Goal: Task Accomplishment & Management: Manage account settings

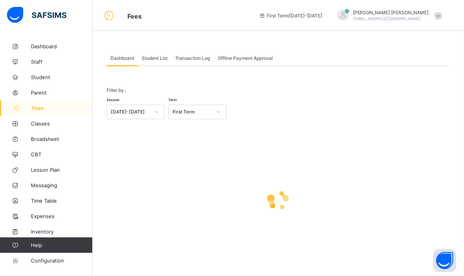
scroll to position [9, 0]
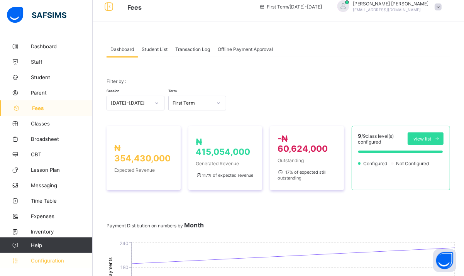
click at [59, 262] on span "Configuration" at bounding box center [61, 260] width 61 height 6
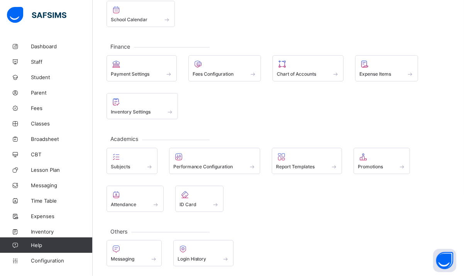
scroll to position [103, 0]
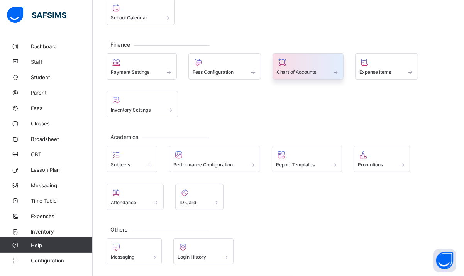
click at [319, 69] on div "Chart of Accounts" at bounding box center [308, 72] width 63 height 7
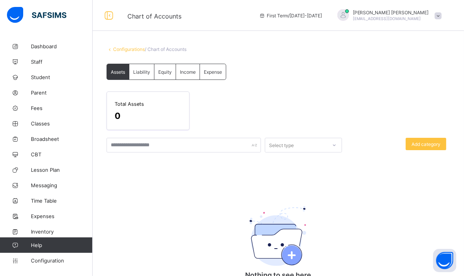
click at [143, 72] on span "Liability" at bounding box center [141, 72] width 17 height 6
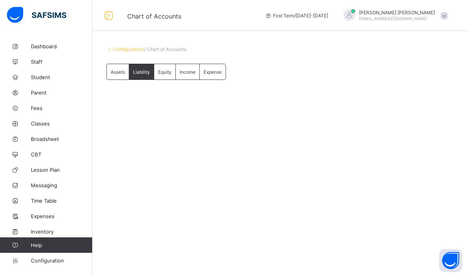
click at [171, 74] on span "Equity" at bounding box center [165, 72] width 14 height 6
click at [192, 72] on span "Income" at bounding box center [188, 72] width 16 height 6
click at [209, 72] on span "Expense" at bounding box center [213, 72] width 18 height 6
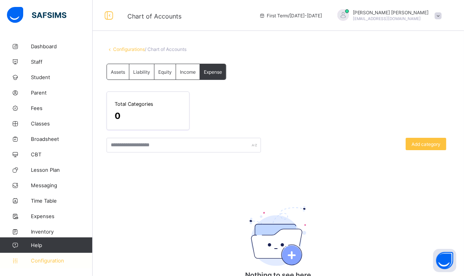
click at [72, 258] on span "Configuration" at bounding box center [61, 260] width 61 height 6
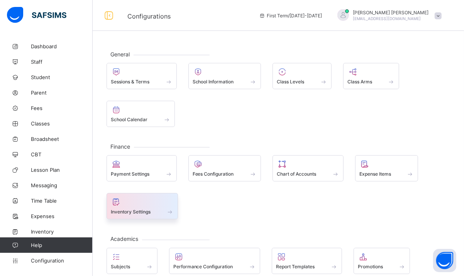
click at [139, 218] on div "Inventory Settings" at bounding box center [141, 206] width 71 height 26
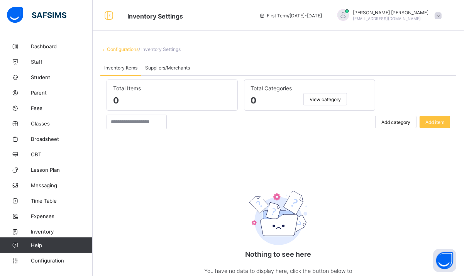
scroll to position [10, 0]
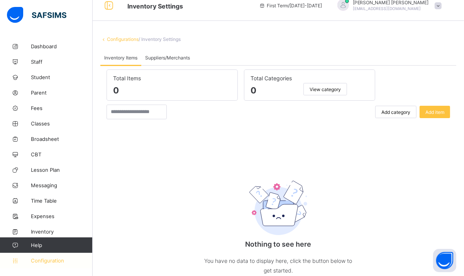
click at [47, 259] on span "Configuration" at bounding box center [61, 260] width 61 height 6
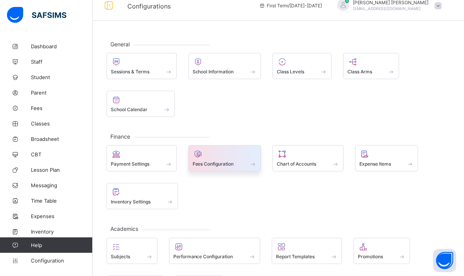
click at [218, 165] on span "Fees Configuration" at bounding box center [213, 164] width 41 height 6
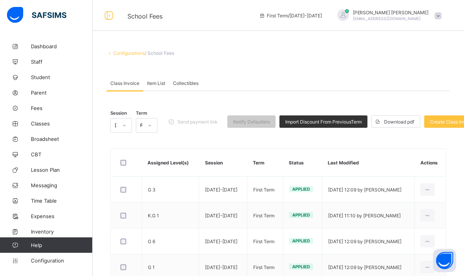
click at [163, 83] on span "Item List" at bounding box center [156, 83] width 18 height 6
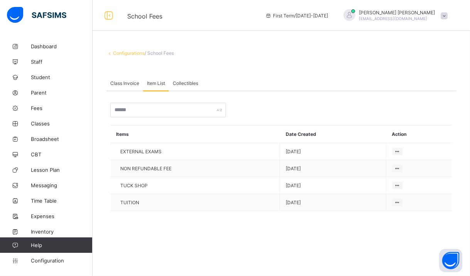
click at [188, 81] on span "Collectibles" at bounding box center [185, 83] width 25 height 6
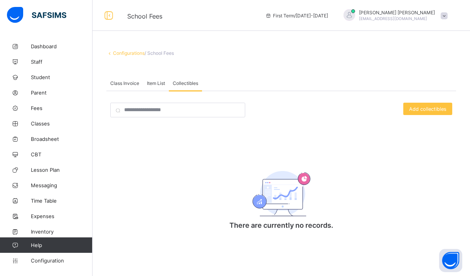
click at [155, 85] on span "Item List" at bounding box center [156, 83] width 18 height 6
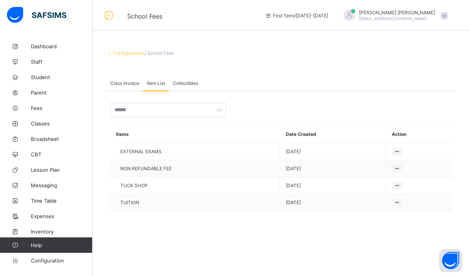
click at [125, 83] on span "Class Invoice" at bounding box center [124, 83] width 29 height 6
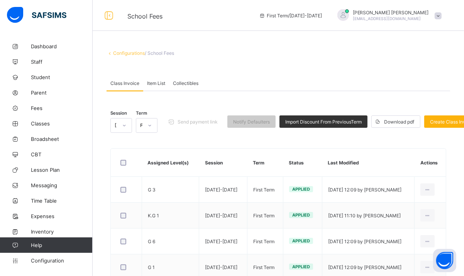
click at [446, 124] on span "Create Class Invoice" at bounding box center [452, 122] width 45 height 6
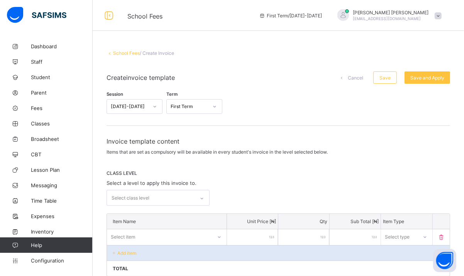
click at [186, 194] on div "Select class level" at bounding box center [151, 197] width 88 height 15
click at [218, 114] on div "Session [DATE]-[DATE] Term First Term" at bounding box center [164, 104] width 116 height 26
click at [216, 110] on div at bounding box center [214, 106] width 13 height 12
click at [199, 135] on div "Second Term" at bounding box center [194, 135] width 55 height 12
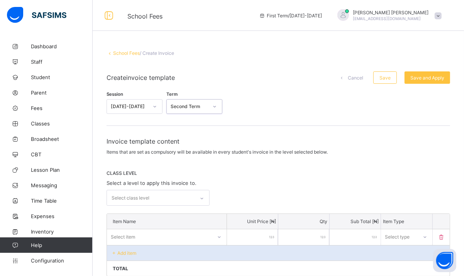
scroll to position [145, 0]
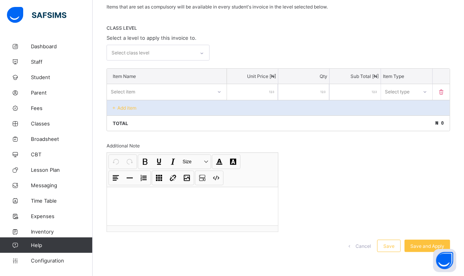
click at [415, 88] on div "Select type" at bounding box center [399, 91] width 36 height 11
click at [410, 88] on div "Select type" at bounding box center [397, 91] width 25 height 15
click at [410, 86] on div "Select type" at bounding box center [397, 91] width 25 height 15
click at [417, 105] on div "Compulsory" at bounding box center [406, 108] width 50 height 12
click at [203, 95] on div "Select item" at bounding box center [159, 91] width 105 height 11
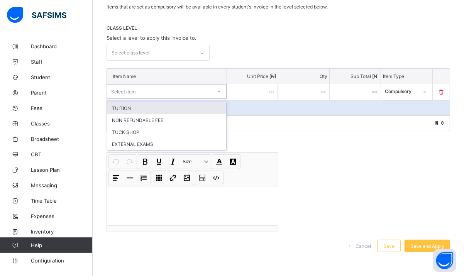
click at [203, 95] on div "Select item" at bounding box center [159, 91] width 104 height 11
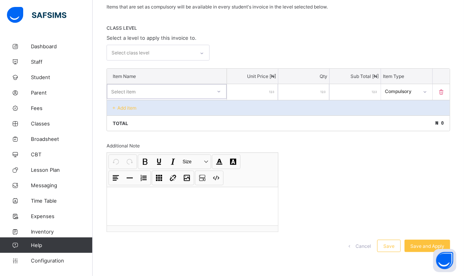
click at [132, 105] on p "Add item" at bounding box center [126, 108] width 19 height 6
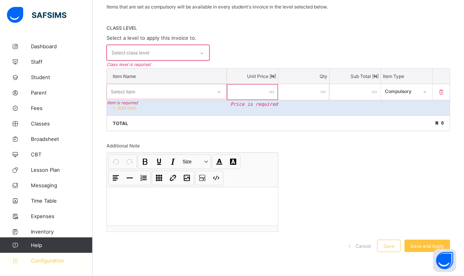
click at [63, 262] on span "Configuration" at bounding box center [61, 260] width 61 height 6
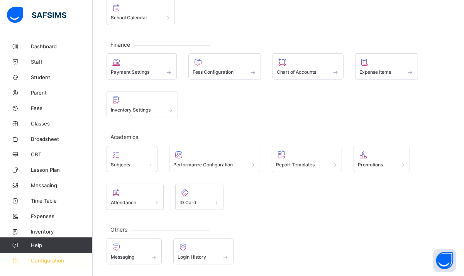
scroll to position [103, 0]
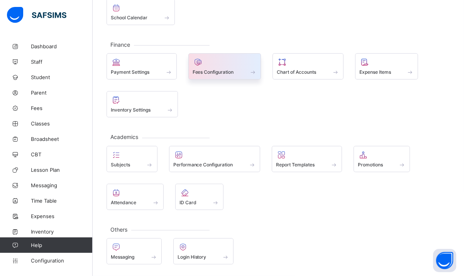
click at [221, 70] on span "Fees Configuration" at bounding box center [213, 72] width 41 height 6
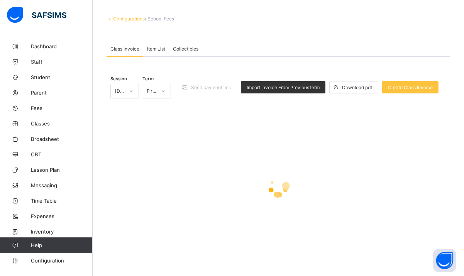
scroll to position [34, 0]
click at [157, 49] on span "Item List" at bounding box center [156, 49] width 18 height 6
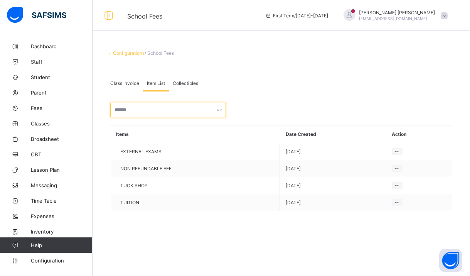
click at [196, 112] on input "text" at bounding box center [168, 110] width 116 height 15
click at [196, 83] on span "Collectibles" at bounding box center [185, 83] width 25 height 6
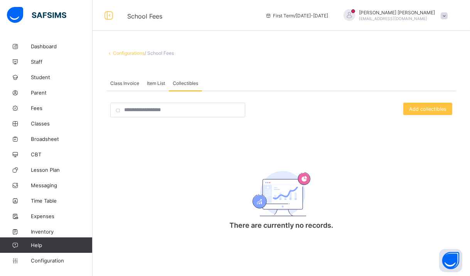
click at [132, 85] on span "Class Invoice" at bounding box center [124, 83] width 29 height 6
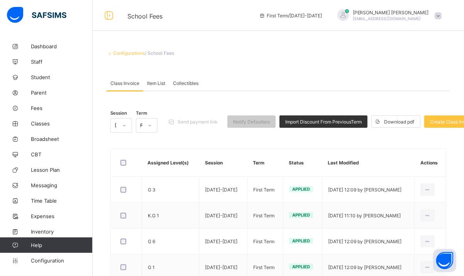
click at [126, 125] on icon at bounding box center [124, 126] width 5 height 8
click at [144, 127] on div at bounding box center [149, 125] width 13 height 12
click at [150, 163] on div "Second Term" at bounding box center [146, 163] width 21 height 18
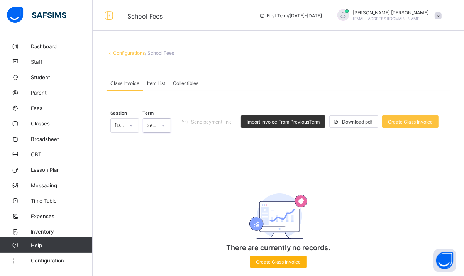
click at [280, 260] on span "Create Class Invoice" at bounding box center [278, 262] width 45 height 6
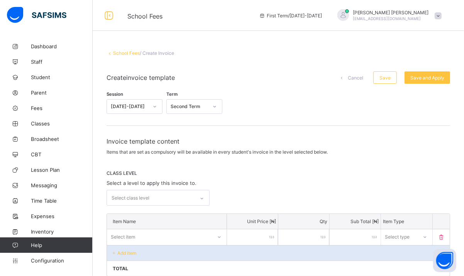
click at [184, 194] on div "Select class level" at bounding box center [151, 197] width 88 height 15
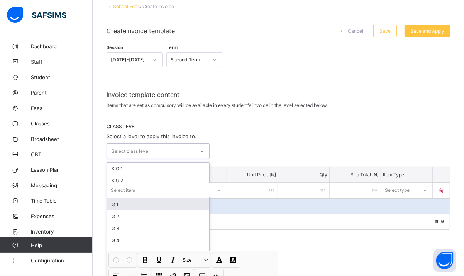
scroll to position [51, 0]
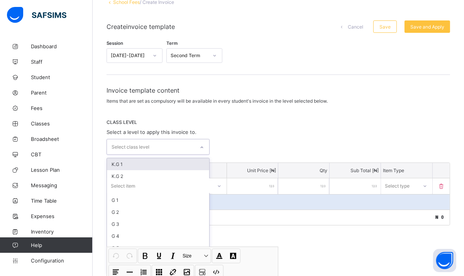
click at [181, 165] on div "K.G 1" at bounding box center [158, 164] width 102 height 12
click at [199, 148] on icon at bounding box center [198, 149] width 5 height 8
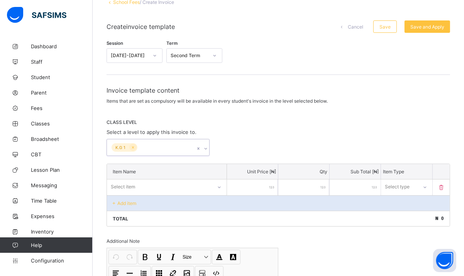
click at [208, 148] on icon at bounding box center [205, 149] width 5 height 8
click at [245, 132] on div "CLASS LEVEL Select a level to apply this invoice to. K.G 1" at bounding box center [277, 137] width 343 height 37
click at [210, 185] on div "Select item" at bounding box center [159, 186] width 105 height 11
click at [210, 185] on div "Select item" at bounding box center [159, 186] width 104 height 11
click at [129, 203] on p "Add item" at bounding box center [126, 203] width 19 height 6
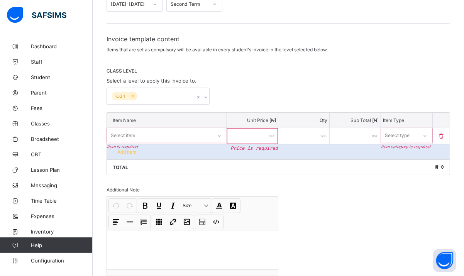
scroll to position [102, 0]
click at [221, 138] on icon at bounding box center [219, 136] width 5 height 8
click at [221, 138] on div at bounding box center [218, 135] width 13 height 12
click at [445, 136] on icon at bounding box center [441, 136] width 8 height 7
click at [63, 261] on span "Configuration" at bounding box center [61, 260] width 61 height 6
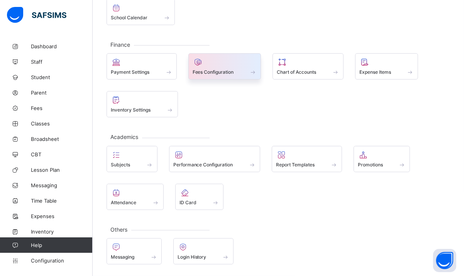
click at [224, 58] on div at bounding box center [225, 61] width 64 height 9
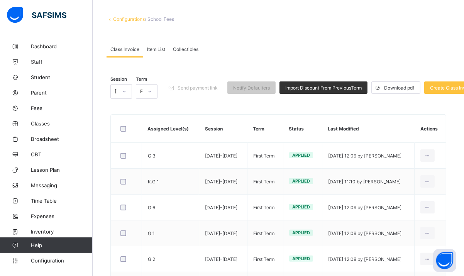
scroll to position [102, 0]
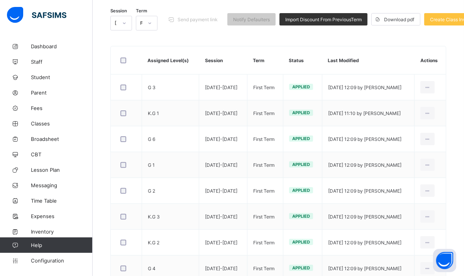
click at [154, 50] on th "Assigned Level(s)" at bounding box center [170, 60] width 57 height 28
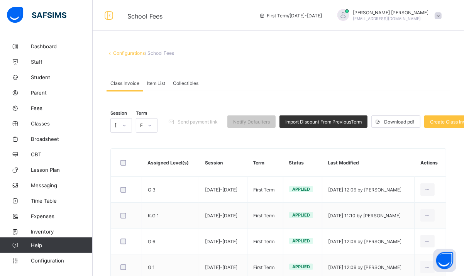
click at [162, 82] on span "Item List" at bounding box center [156, 83] width 18 height 6
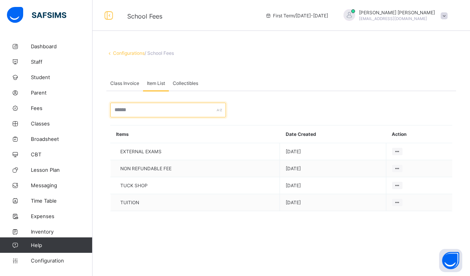
click at [192, 109] on input "text" at bounding box center [168, 110] width 116 height 15
click at [188, 82] on span "Collectibles" at bounding box center [185, 83] width 25 height 6
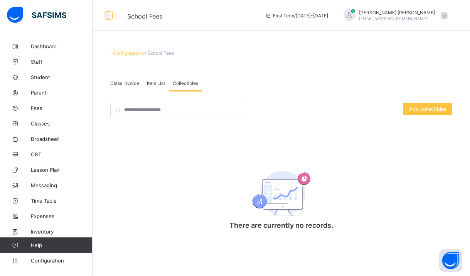
click at [122, 88] on div "Class Invoice" at bounding box center [124, 82] width 37 height 15
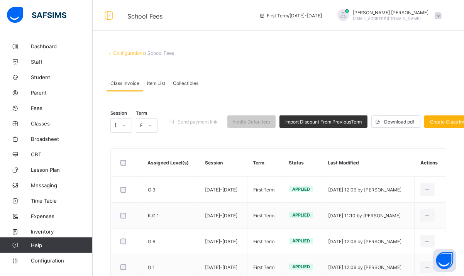
click at [455, 120] on span "Create Class Invoice" at bounding box center [452, 122] width 45 height 6
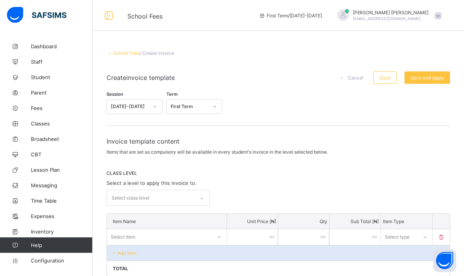
click at [127, 252] on p "Add item" at bounding box center [126, 253] width 19 height 6
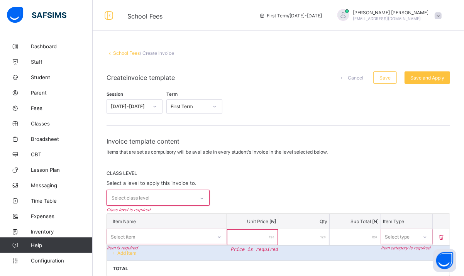
click at [135, 195] on div "Select class level" at bounding box center [131, 198] width 38 height 15
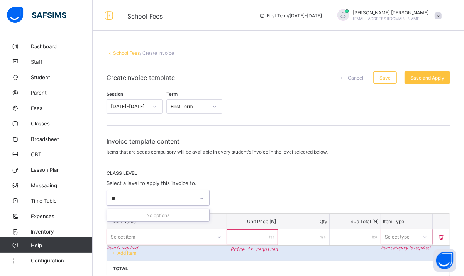
type input "*"
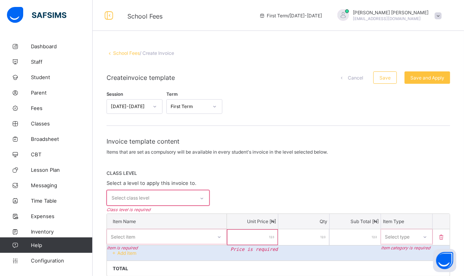
click at [308, 181] on div "CLASS LEVEL Select a level to apply this invoice to. Select class level Class l…" at bounding box center [277, 187] width 343 height 35
click at [64, 258] on span "Configuration" at bounding box center [61, 260] width 61 height 6
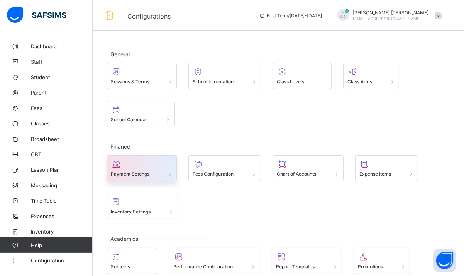
click at [171, 175] on span at bounding box center [169, 174] width 8 height 7
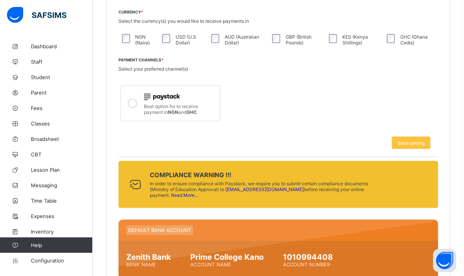
scroll to position [224, 0]
click at [49, 261] on span "Configuration" at bounding box center [61, 260] width 61 height 6
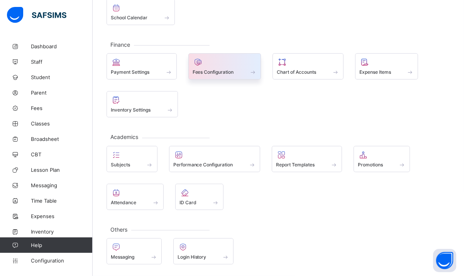
click at [208, 67] on span at bounding box center [225, 68] width 64 height 2
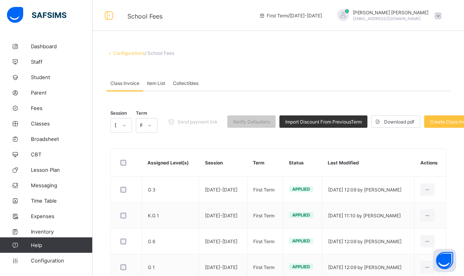
click at [127, 125] on div at bounding box center [124, 125] width 13 height 12
click at [145, 125] on div at bounding box center [149, 125] width 13 height 12
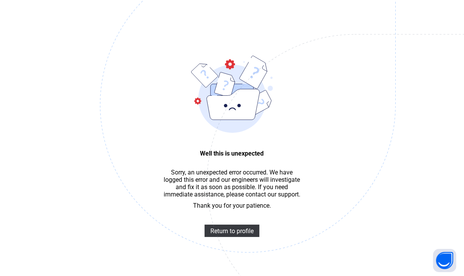
scroll to position [23, 0]
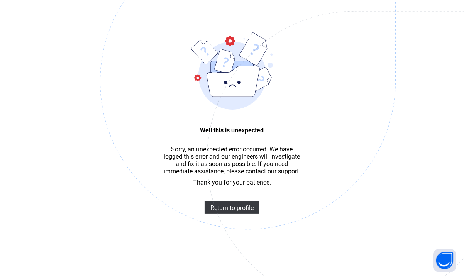
click at [209, 123] on img at bounding box center [301, 120] width 402 height 373
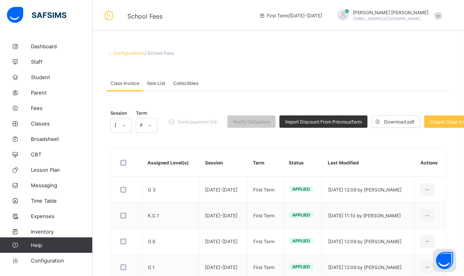
click at [142, 128] on div "First Term" at bounding box center [139, 125] width 6 height 11
click at [149, 166] on div "Second Term" at bounding box center [146, 163] width 21 height 18
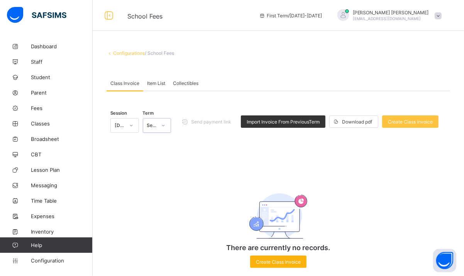
click at [289, 266] on div "Create Class Invoice" at bounding box center [278, 261] width 56 height 12
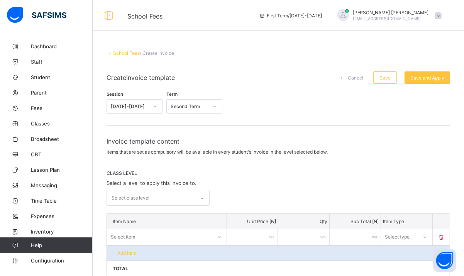
click at [171, 196] on div "Select class level" at bounding box center [157, 198] width 103 height 16
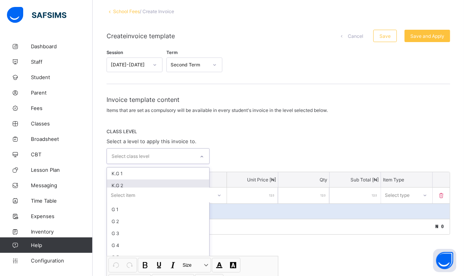
scroll to position [51, 0]
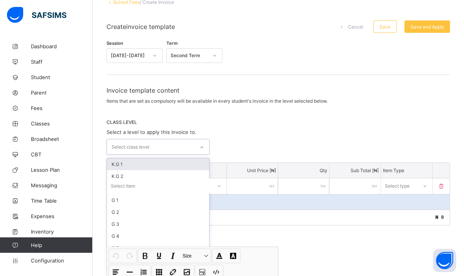
click at [154, 159] on div "K.G 1" at bounding box center [158, 164] width 102 height 12
click at [259, 134] on div "CLASS LEVEL Select a level to apply this invoice to. option K.G 1, selected. op…" at bounding box center [277, 137] width 343 height 37
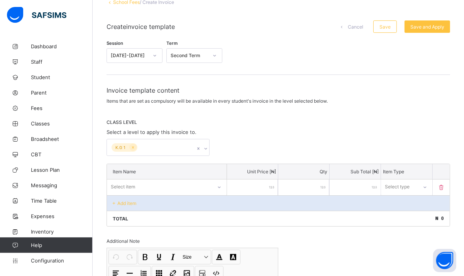
click at [212, 186] on div "Select item" at bounding box center [159, 186] width 105 height 11
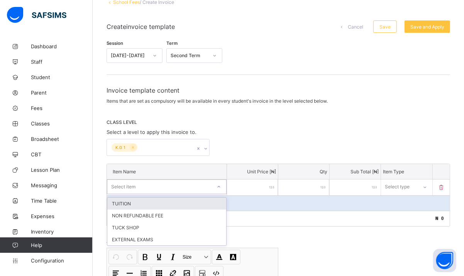
click at [277, 144] on div "K.G 1" at bounding box center [277, 147] width 343 height 17
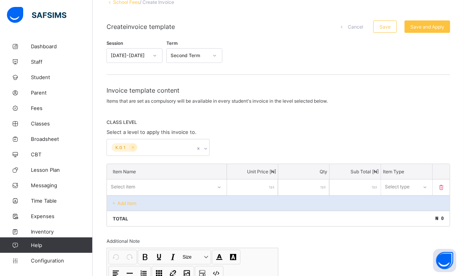
click at [123, 203] on p "Add item" at bounding box center [126, 203] width 19 height 6
click at [150, 184] on div "Select item" at bounding box center [159, 186] width 105 height 11
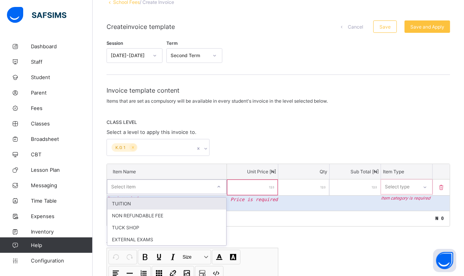
click at [150, 184] on div "Select item" at bounding box center [159, 186] width 104 height 11
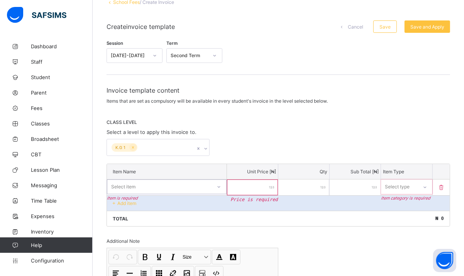
scroll to position [147, 0]
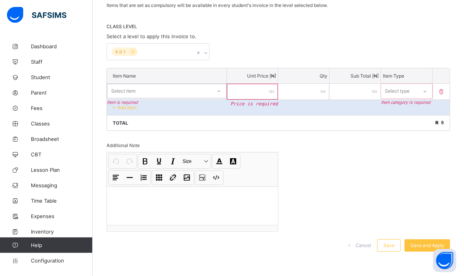
click at [170, 91] on div "Select item" at bounding box center [159, 91] width 104 height 11
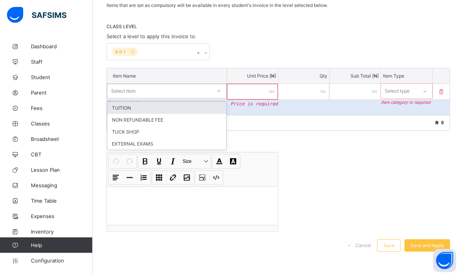
click at [176, 112] on div "TUITION" at bounding box center [166, 108] width 119 height 12
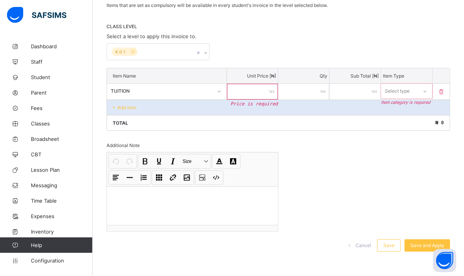
click at [252, 87] on input "number" at bounding box center [252, 92] width 51 height 16
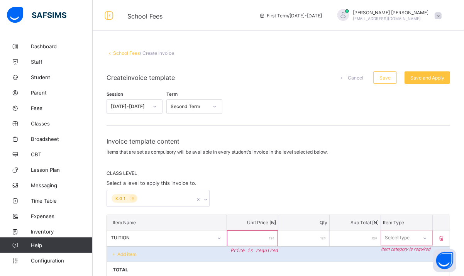
click at [363, 79] on span "Cancel" at bounding box center [355, 78] width 15 height 6
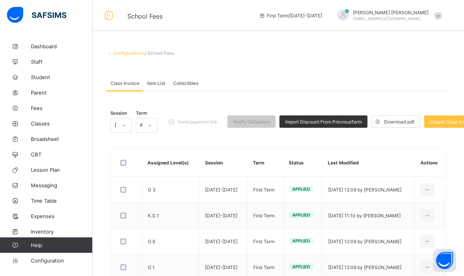
click at [160, 84] on span "Item List" at bounding box center [156, 83] width 18 height 6
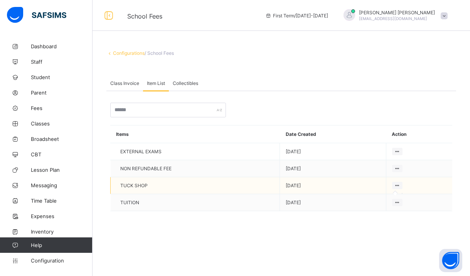
click at [398, 186] on icon at bounding box center [397, 186] width 7 height 6
click at [397, 184] on icon at bounding box center [397, 186] width 7 height 6
click at [140, 183] on span "TUCK SHOP" at bounding box center [133, 186] width 27 height 6
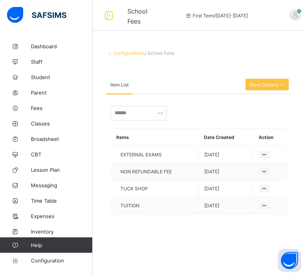
click at [125, 224] on div "Items Date Created Action EXTERNAL EXAMS [DATE] NON REFUNDABLE FEE [DATE] TUCK …" at bounding box center [198, 160] width 184 height 132
click at [198, 225] on div "Configurations / School Fees Class Invoice Item List Collectibles Item List Mor…" at bounding box center [199, 138] width 212 height 199
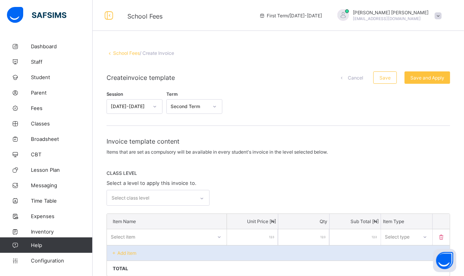
click at [431, 236] on div at bounding box center [424, 237] width 13 height 12
click at [431, 236] on div at bounding box center [424, 236] width 13 height 12
click at [53, 253] on link "Configuration" at bounding box center [46, 260] width 92 height 15
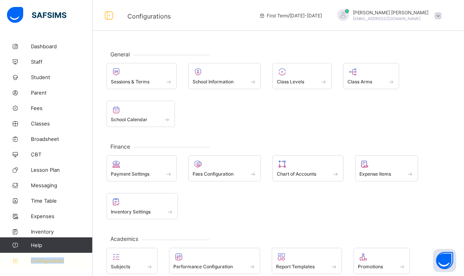
click at [53, 253] on link "Configuration" at bounding box center [46, 260] width 92 height 15
drag, startPoint x: 53, startPoint y: 254, endPoint x: 59, endPoint y: 262, distance: 10.2
click at [59, 262] on span "Configuration" at bounding box center [61, 260] width 61 height 6
click at [184, 230] on div "General Sessions & Terms School Information Class Levels Class Arms School Cale…" at bounding box center [278, 208] width 371 height 339
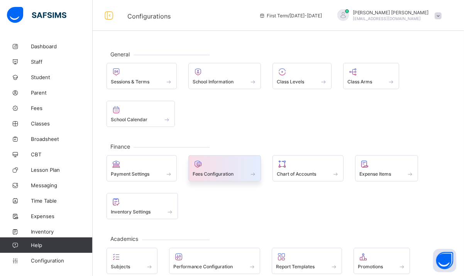
click at [238, 168] on div at bounding box center [225, 163] width 64 height 9
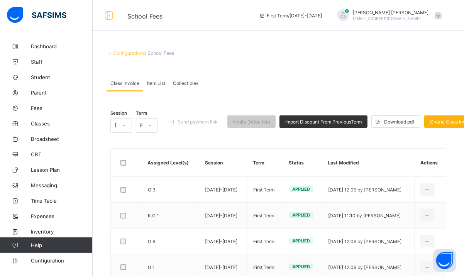
click at [447, 123] on span "Create Class Invoice" at bounding box center [452, 122] width 45 height 6
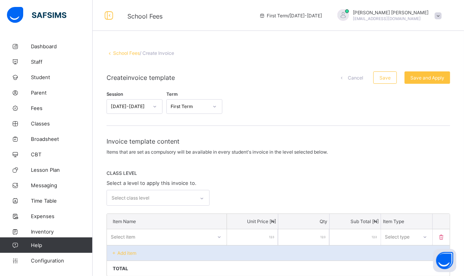
click at [139, 196] on div "Select class level" at bounding box center [131, 198] width 38 height 15
click at [199, 104] on div "First Term" at bounding box center [189, 107] width 37 height 6
click at [196, 133] on div "Second Term" at bounding box center [194, 135] width 55 height 12
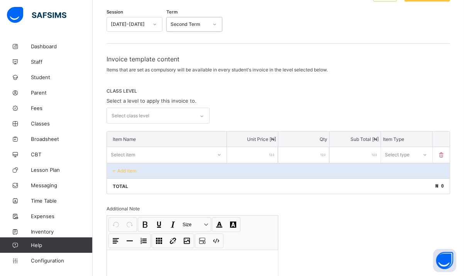
scroll to position [86, 0]
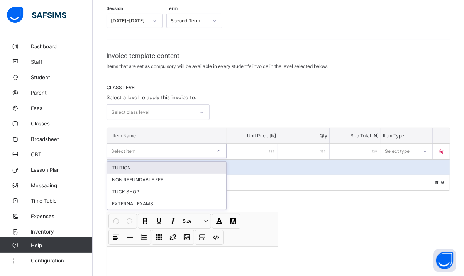
click at [160, 152] on div "Select item" at bounding box center [159, 150] width 104 height 11
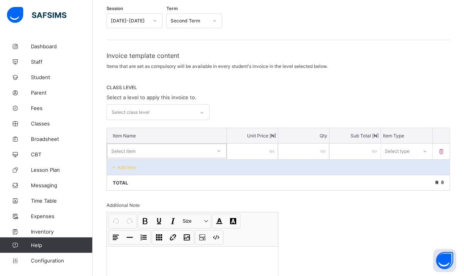
scroll to position [85, 0]
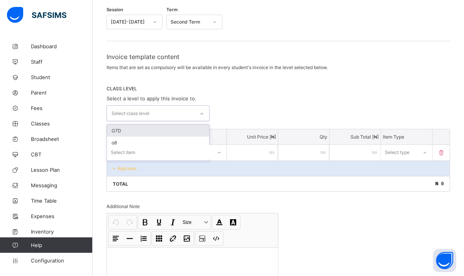
click at [143, 111] on div "Select class level" at bounding box center [131, 113] width 38 height 15
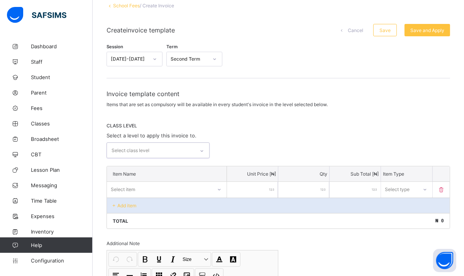
scroll to position [46, 0]
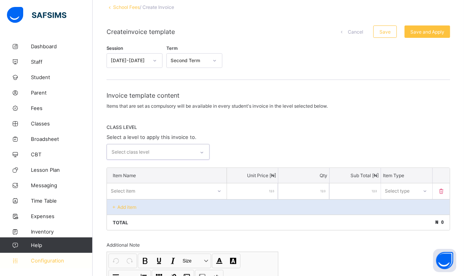
click at [65, 260] on span "Configuration" at bounding box center [61, 260] width 61 height 6
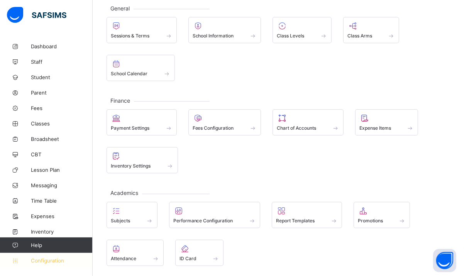
click at [54, 259] on span "Configuration" at bounding box center [61, 260] width 61 height 6
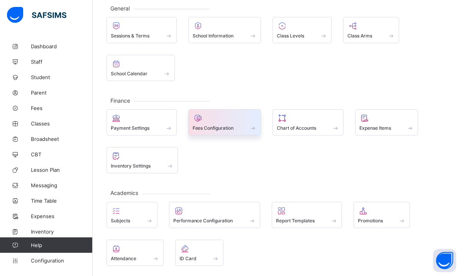
click at [205, 132] on div "Fees Configuration" at bounding box center [224, 122] width 73 height 26
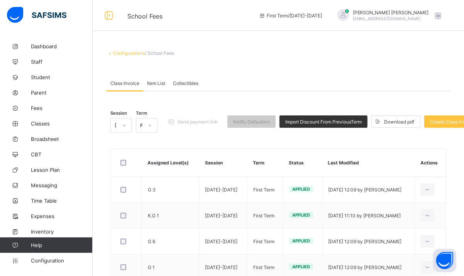
click at [159, 85] on span "Item List" at bounding box center [156, 83] width 18 height 6
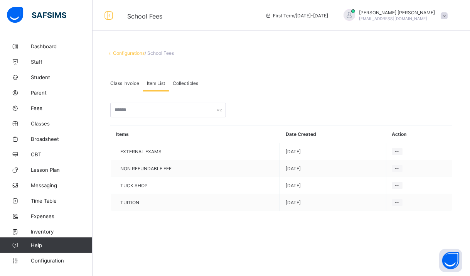
click at [197, 80] on span "Collectibles" at bounding box center [185, 83] width 25 height 6
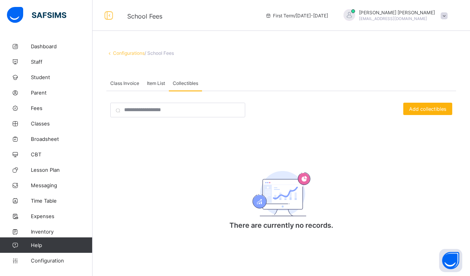
click at [433, 109] on span "Add collectibles" at bounding box center [427, 109] width 37 height 6
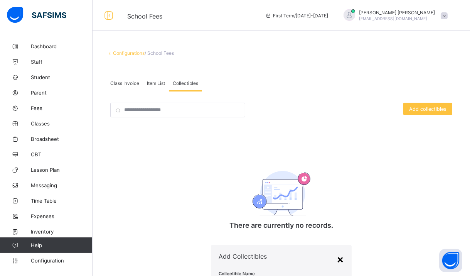
click at [337, 252] on div "×" at bounding box center [340, 258] width 7 height 13
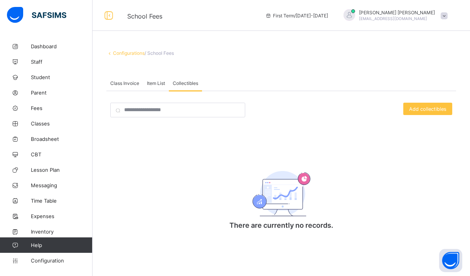
click at [121, 86] on div "Class Invoice" at bounding box center [124, 82] width 37 height 15
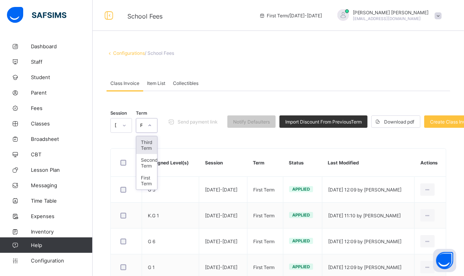
click at [149, 127] on icon at bounding box center [149, 126] width 5 height 8
click at [147, 164] on div "Second Term" at bounding box center [146, 163] width 21 height 18
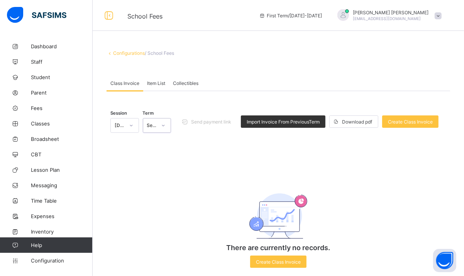
click at [124, 127] on div "[DATE]-[DATE]" at bounding box center [120, 126] width 10 height 6
click at [125, 145] on div "[DATE]-[DATE]" at bounding box center [125, 145] width 28 height 18
click at [282, 261] on span "Create Class Invoice" at bounding box center [278, 262] width 45 height 6
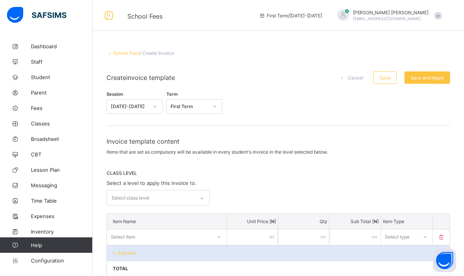
click at [185, 199] on div "Invoice template content Items that are set as compulsory will be available in …" at bounding box center [277, 206] width 343 height 139
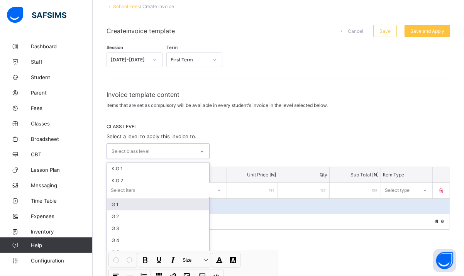
scroll to position [51, 0]
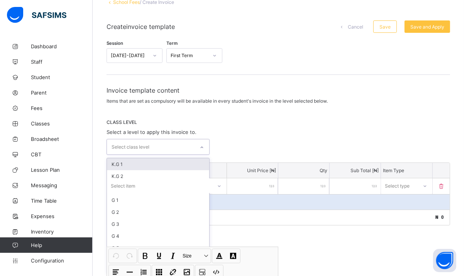
click at [169, 158] on div "K.G 1" at bounding box center [158, 164] width 102 height 12
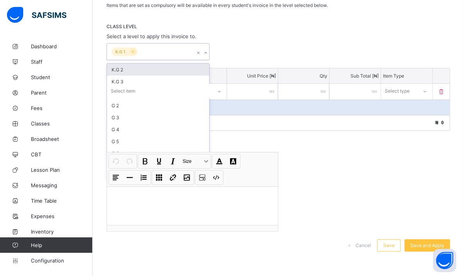
click at [348, 175] on div "Session [DATE]-[DATE] Term First Term Invoice template content Items that are s…" at bounding box center [277, 102] width 343 height 314
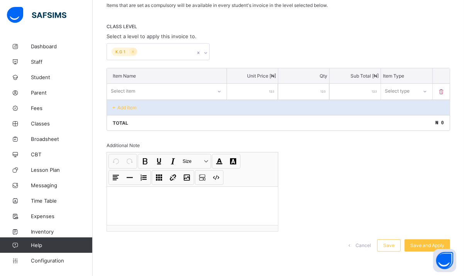
click at [126, 109] on p "Add item" at bounding box center [126, 108] width 19 height 6
click at [144, 92] on div "Select item" at bounding box center [159, 91] width 105 height 11
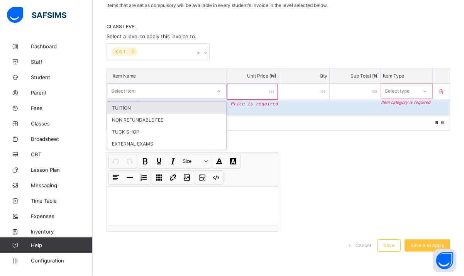
click at [144, 92] on div "Select item" at bounding box center [159, 91] width 104 height 11
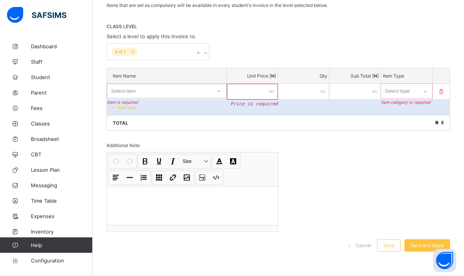
click at [114, 106] on icon at bounding box center [114, 108] width 7 height 6
click at [118, 106] on p "Add item" at bounding box center [126, 108] width 19 height 6
click at [167, 86] on div "Select item" at bounding box center [159, 91] width 105 height 11
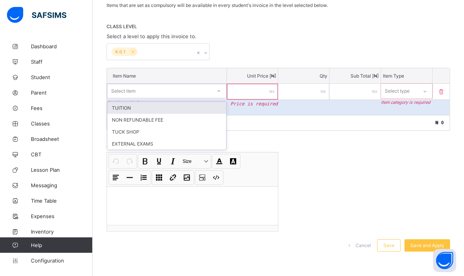
click at [167, 86] on div "Select item" at bounding box center [159, 91] width 104 height 11
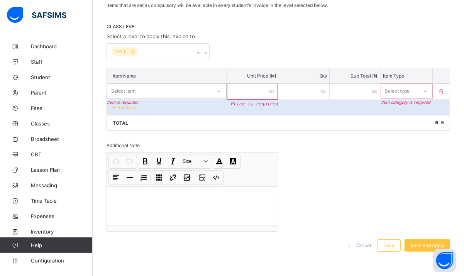
click at [220, 89] on icon at bounding box center [218, 91] width 5 height 8
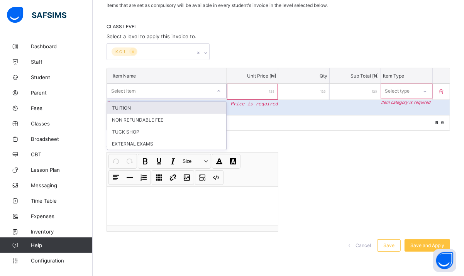
click at [179, 107] on div "TUITION" at bounding box center [166, 108] width 119 height 12
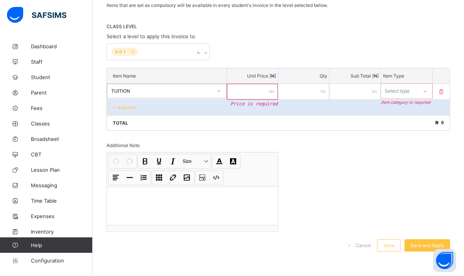
click at [115, 110] on div "Add item" at bounding box center [278, 107] width 343 height 15
click at [114, 105] on icon at bounding box center [114, 108] width 7 height 6
click at [265, 87] on input "number" at bounding box center [252, 92] width 51 height 16
type input "*"
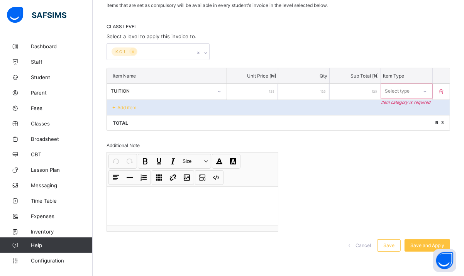
type input "**"
type input "***"
type input "****"
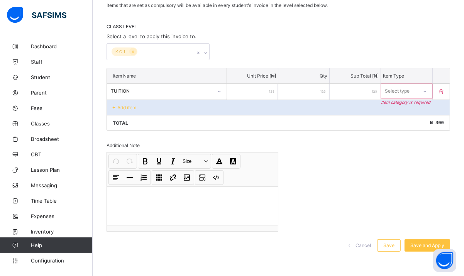
type input "****"
click at [326, 115] on div "Total ₦ 3,000" at bounding box center [278, 122] width 343 height 15
type input "****"
click at [269, 91] on input "****" at bounding box center [252, 92] width 51 height 16
type input "****"
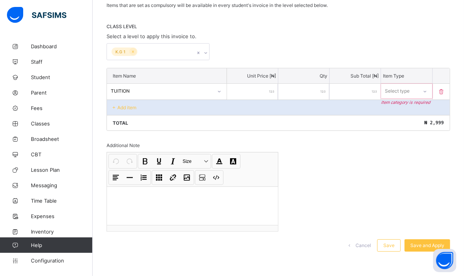
type input "***"
type input "**"
type input "*"
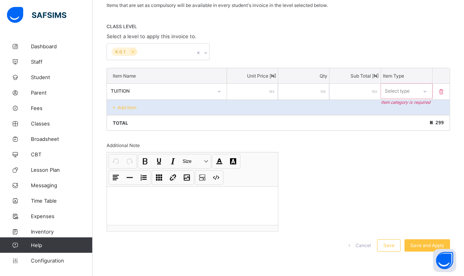
type input "*"
click at [301, 116] on div "Total ₦ 0" at bounding box center [278, 122] width 343 height 15
click at [123, 106] on p "Add item" at bounding box center [126, 108] width 19 height 6
click at [115, 105] on icon at bounding box center [114, 108] width 7 height 6
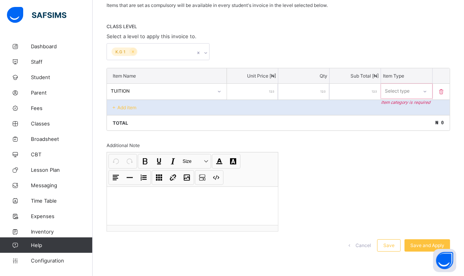
type input "**"
click at [271, 91] on input "**" at bounding box center [252, 92] width 51 height 16
type input "*"
type input "**"
click at [271, 91] on input "**" at bounding box center [252, 92] width 51 height 16
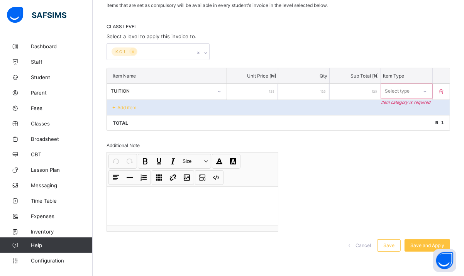
type input "*"
type input "**"
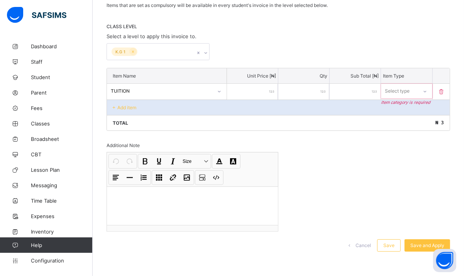
type input "**"
type input "***"
type input "****"
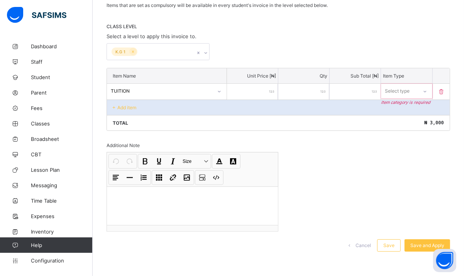
type input "*****"
type input "******"
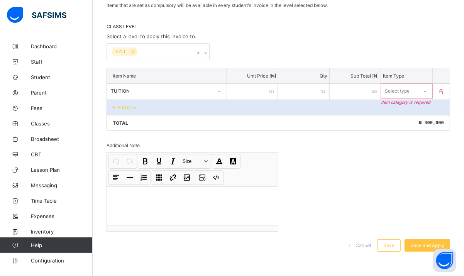
click at [409, 88] on div "Select type" at bounding box center [397, 91] width 25 height 15
click at [402, 106] on div "Compulsory" at bounding box center [406, 108] width 50 height 12
click at [115, 106] on icon at bounding box center [114, 108] width 7 height 6
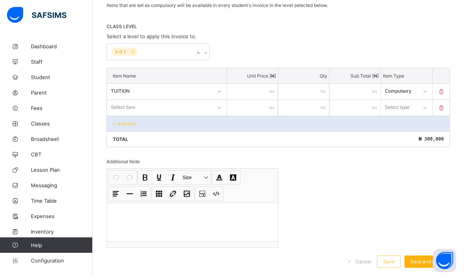
click at [419, 259] on span "Save and Apply" at bounding box center [427, 262] width 34 height 6
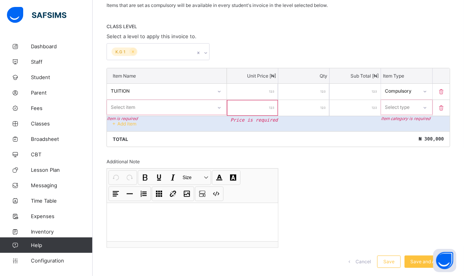
click at [445, 108] on icon at bounding box center [441, 108] width 8 height 7
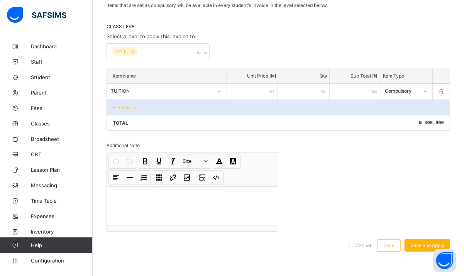
click at [425, 243] on span "Save and Apply" at bounding box center [427, 245] width 34 height 6
click at [394, 242] on span "Save" at bounding box center [388, 245] width 11 height 6
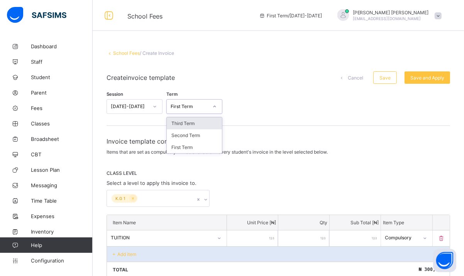
click at [210, 110] on div at bounding box center [214, 106] width 13 height 12
click at [192, 131] on div "Second Term" at bounding box center [194, 135] width 55 height 12
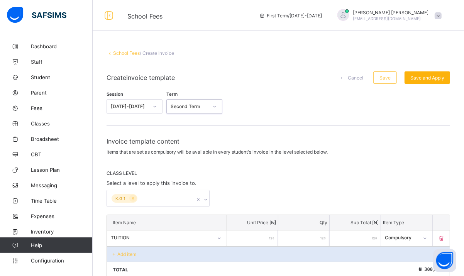
click at [428, 76] on span "Save and Apply" at bounding box center [427, 78] width 34 height 6
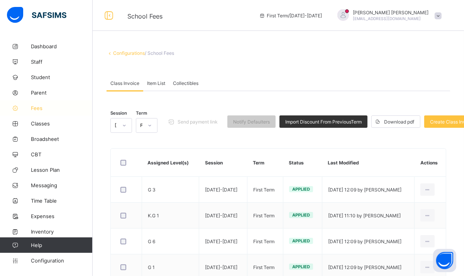
click at [24, 109] on icon at bounding box center [15, 108] width 31 height 6
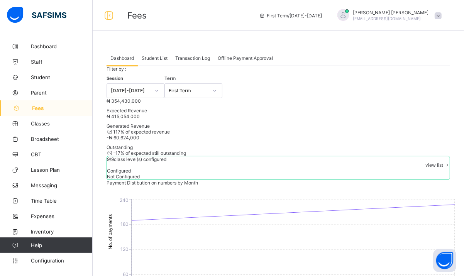
click at [149, 58] on span "Student List" at bounding box center [155, 58] width 26 height 6
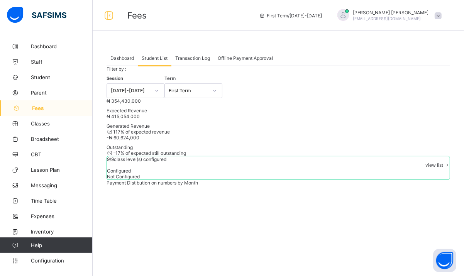
click at [34, 108] on span "Fees" at bounding box center [62, 108] width 61 height 6
click at [113, 59] on span "Dashboard" at bounding box center [122, 58] width 24 height 6
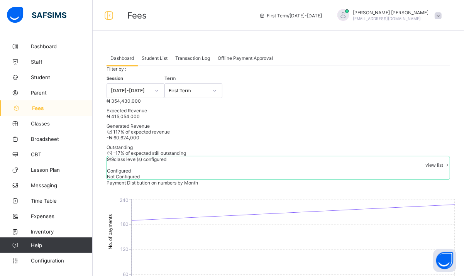
click at [133, 113] on div "₦ 354,430,000 Expected Revenue" at bounding box center [277, 105] width 343 height 15
click at [429, 162] on div "view list" at bounding box center [278, 165] width 343 height 6
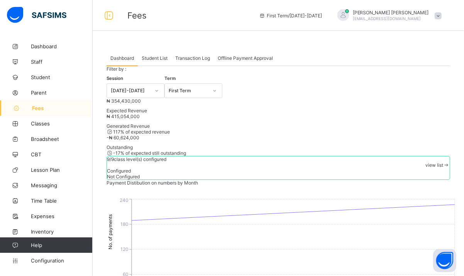
click at [37, 108] on span "Fees" at bounding box center [62, 108] width 61 height 6
click at [197, 98] on div "First Term" at bounding box center [193, 90] width 58 height 15
click at [193, 125] on div "Second Term" at bounding box center [193, 119] width 57 height 12
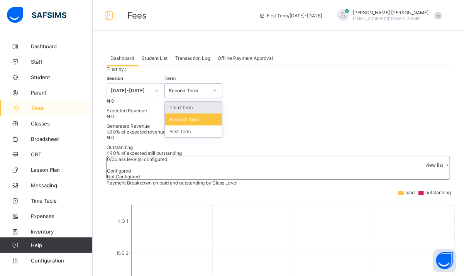
click at [214, 97] on div at bounding box center [214, 91] width 13 height 12
click at [192, 98] on div "Filter by : Session [DATE]-[DATE] Term option Second Term, selected. option Thi…" at bounding box center [277, 82] width 343 height 32
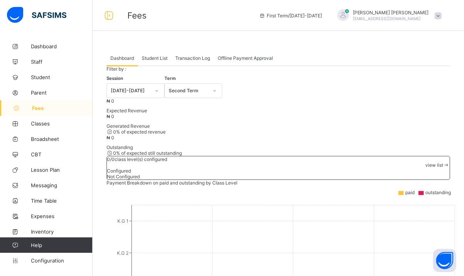
click at [204, 94] on div "Second Term" at bounding box center [188, 91] width 39 height 6
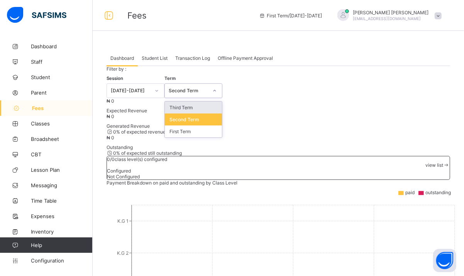
click at [189, 113] on div "Third Term" at bounding box center [193, 107] width 57 height 12
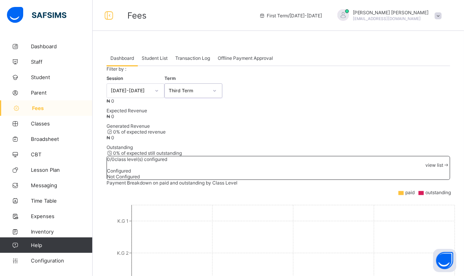
click at [206, 94] on div "Third Term" at bounding box center [188, 91] width 39 height 6
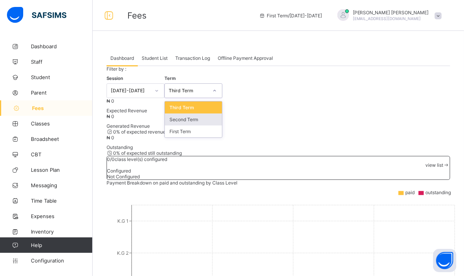
click at [193, 125] on div "Second Term" at bounding box center [193, 119] width 57 height 12
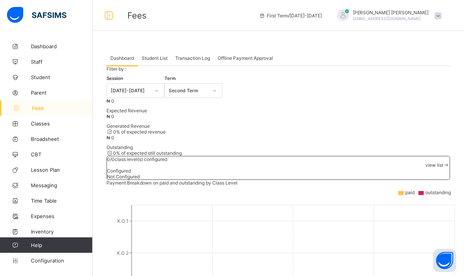
click at [425, 162] on span "view list" at bounding box center [434, 165] width 18 height 6
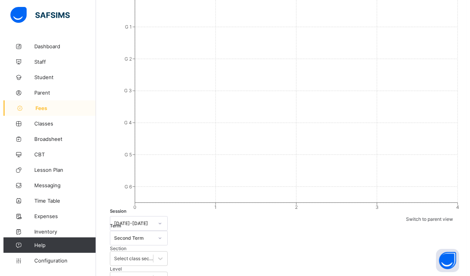
scroll to position [48, 0]
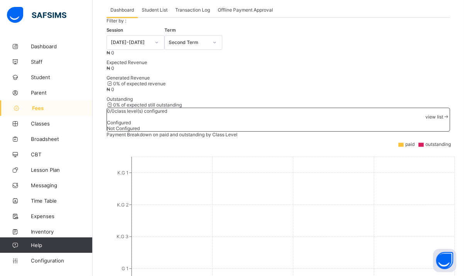
click at [427, 114] on span "view list" at bounding box center [434, 117] width 18 height 6
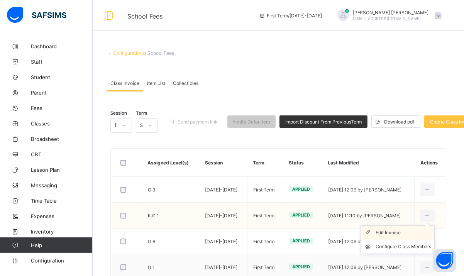
click at [399, 232] on div "Edit Invoice" at bounding box center [403, 233] width 56 height 8
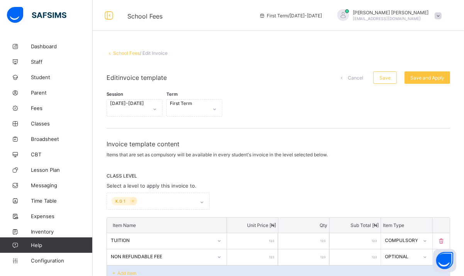
click at [210, 103] on div "Term First Term" at bounding box center [194, 107] width 56 height 17
click at [202, 107] on div "Term First Term" at bounding box center [194, 107] width 56 height 17
click at [37, 110] on span "Fees" at bounding box center [62, 108] width 62 height 6
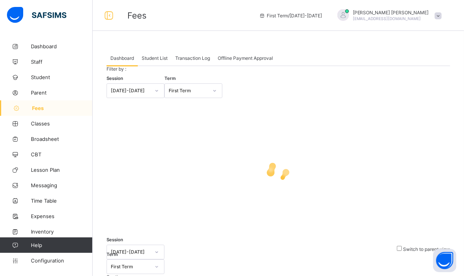
click at [163, 55] on span "Student List" at bounding box center [155, 58] width 26 height 6
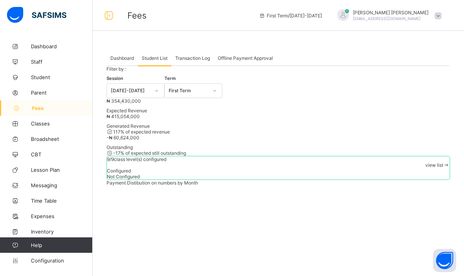
click at [113, 58] on span "Dashboard" at bounding box center [122, 58] width 24 height 6
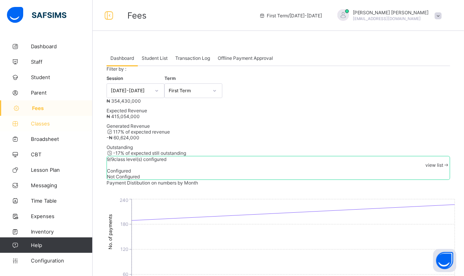
click at [39, 123] on span "Classes" at bounding box center [62, 123] width 62 height 6
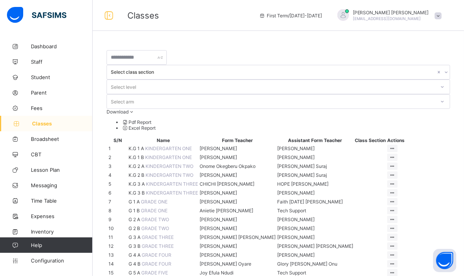
click at [134, 94] on div "Select arm" at bounding box center [122, 101] width 23 height 15
click at [167, 59] on input "text" at bounding box center [136, 57] width 60 height 15
click at [150, 52] on input "text" at bounding box center [136, 57] width 60 height 15
click at [33, 113] on link "Fees" at bounding box center [46, 107] width 93 height 15
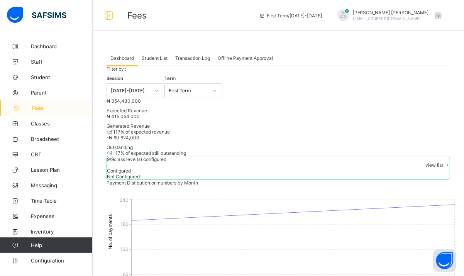
click at [152, 55] on span "Student List" at bounding box center [155, 58] width 26 height 6
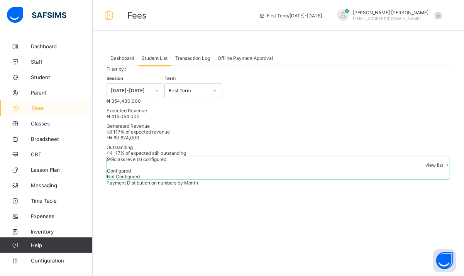
click at [57, 260] on span "Configuration" at bounding box center [61, 260] width 61 height 6
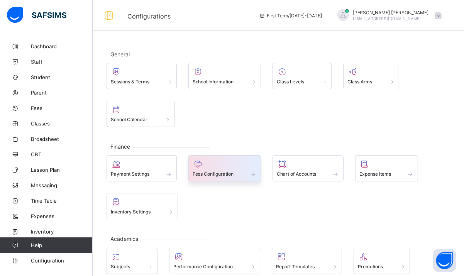
click at [225, 174] on span "Fees Configuration" at bounding box center [213, 174] width 41 height 6
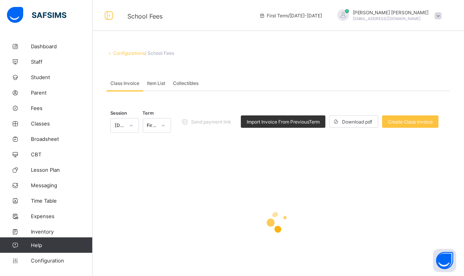
click at [163, 124] on div "Session [DATE]-[DATE] Term First Term Send payment link Import Invoice From Pre…" at bounding box center [278, 122] width 336 height 38
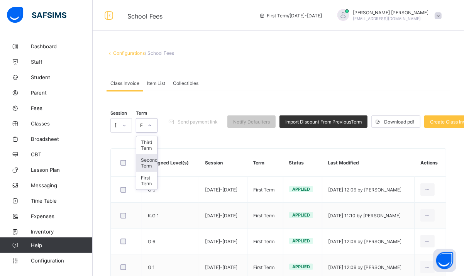
click at [152, 161] on div "Second Term" at bounding box center [146, 163] width 21 height 18
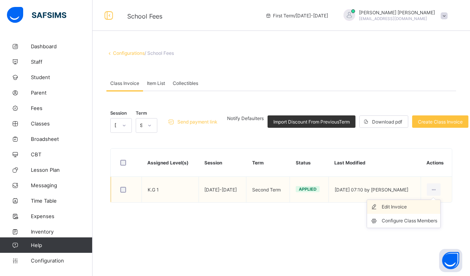
click at [413, 207] on div "Edit Invoice" at bounding box center [410, 207] width 56 height 8
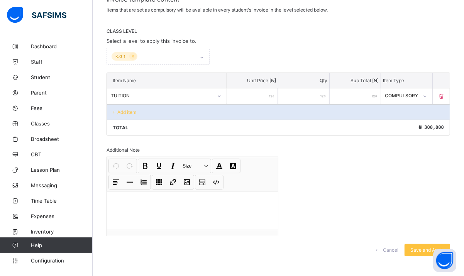
scroll to position [147, 0]
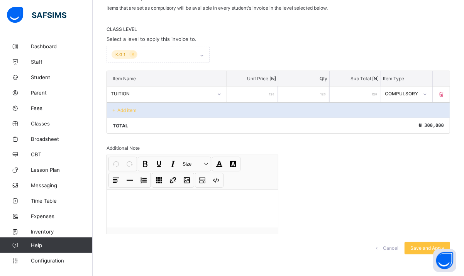
click at [445, 91] on icon at bounding box center [441, 94] width 8 height 7
click at [417, 91] on div "COMPULSORY" at bounding box center [401, 94] width 32 height 6
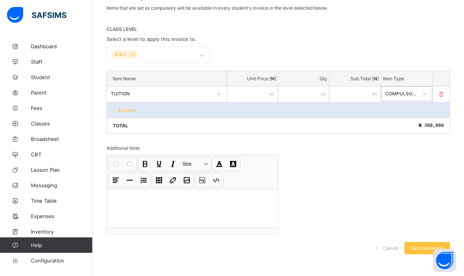
click at [445, 91] on icon at bounding box center [441, 94] width 8 height 7
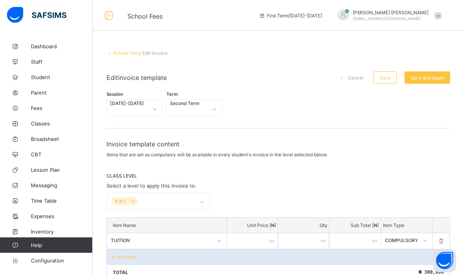
click at [130, 255] on p "Add item" at bounding box center [126, 257] width 19 height 6
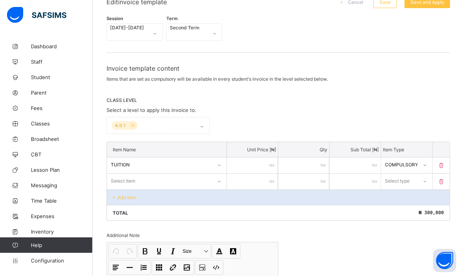
scroll to position [86, 0]
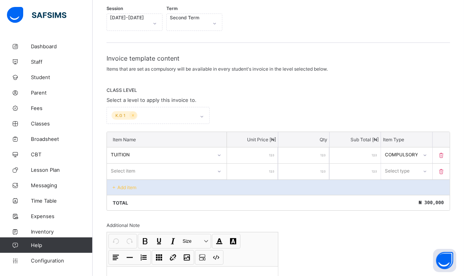
click at [171, 169] on div "Select item" at bounding box center [159, 171] width 105 height 11
click at [171, 169] on div "Select item" at bounding box center [159, 171] width 104 height 11
click at [112, 184] on icon at bounding box center [114, 187] width 7 height 6
click at [445, 169] on icon at bounding box center [441, 171] width 8 height 7
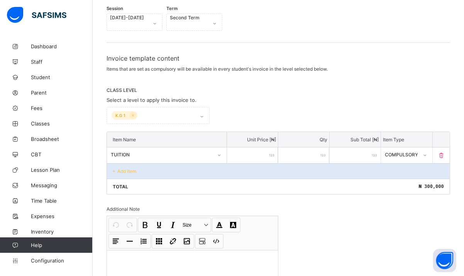
click at [445, 152] on icon at bounding box center [441, 155] width 8 height 7
click at [64, 259] on span "Configuration" at bounding box center [61, 260] width 61 height 6
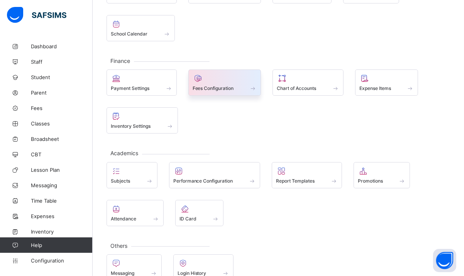
click at [221, 87] on span "Fees Configuration" at bounding box center [213, 88] width 41 height 6
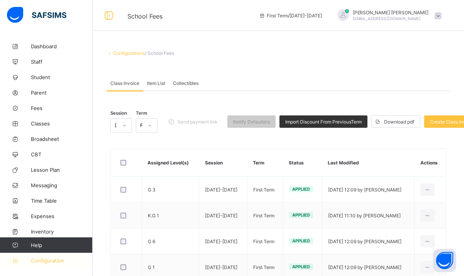
click at [54, 259] on span "Configuration" at bounding box center [61, 260] width 61 height 6
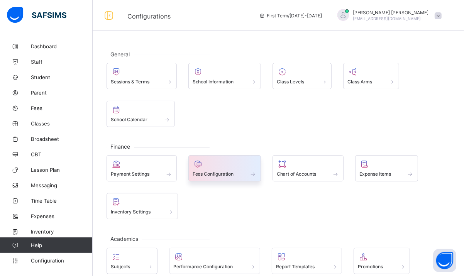
click at [243, 165] on div at bounding box center [225, 163] width 64 height 9
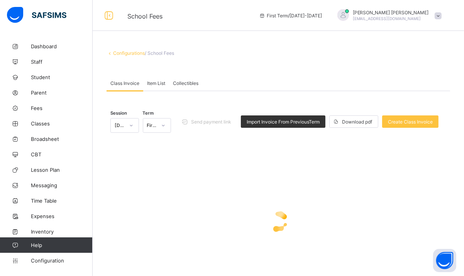
click at [152, 126] on div "First Term" at bounding box center [152, 126] width 10 height 6
click at [155, 161] on div "Second Term" at bounding box center [157, 163] width 28 height 18
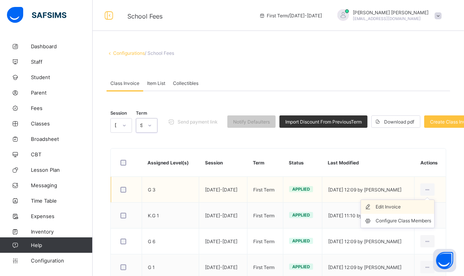
click at [400, 207] on div "Edit Invoice" at bounding box center [403, 207] width 56 height 8
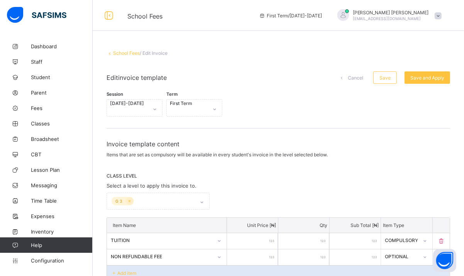
click at [463, 270] on div "School Fees / Edit Invoice Edit invoice template Cancel Save Save and Apply Ses…" at bounding box center [278, 242] width 371 height 406
click at [197, 108] on div "Term First Term" at bounding box center [194, 107] width 56 height 17
click at [48, 266] on link "Configuration" at bounding box center [46, 260] width 92 height 15
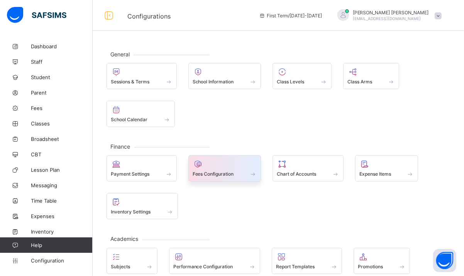
click at [221, 170] on span at bounding box center [225, 170] width 64 height 2
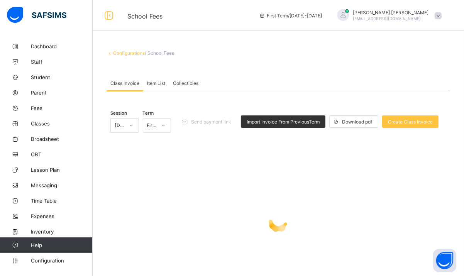
click at [160, 125] on div at bounding box center [163, 125] width 13 height 12
click at [155, 156] on div "Second Term" at bounding box center [157, 163] width 28 height 18
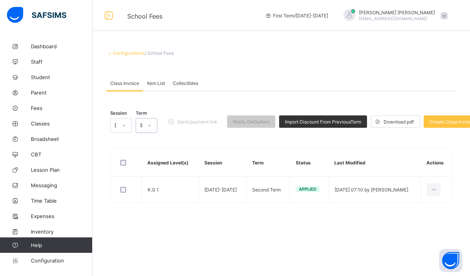
click at [126, 124] on icon at bounding box center [124, 126] width 5 height 8
click at [151, 127] on div at bounding box center [149, 125] width 13 height 12
click at [148, 166] on div "Second Term" at bounding box center [146, 163] width 21 height 18
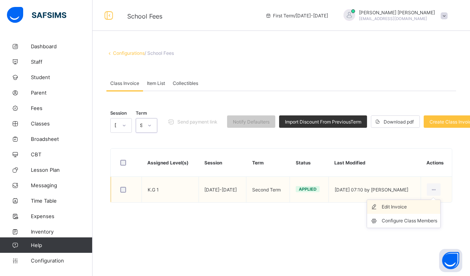
click at [407, 209] on div "Edit Invoice" at bounding box center [410, 207] width 56 height 8
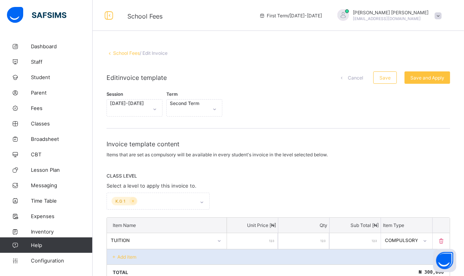
click at [205, 201] on div "K.G 1" at bounding box center [157, 201] width 103 height 17
click at [356, 159] on div "Invoice template content Items that are set as compulsory will be available in …" at bounding box center [277, 210] width 343 height 140
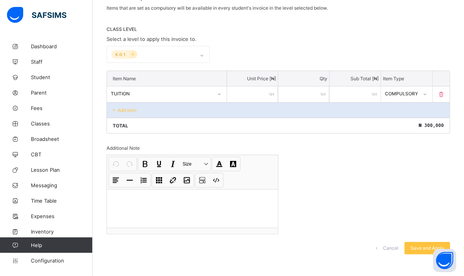
click at [445, 92] on icon at bounding box center [441, 94] width 8 height 7
click at [445, 91] on icon at bounding box center [441, 94] width 8 height 7
click at [203, 161] on button "Size Size" at bounding box center [195, 163] width 30 height 13
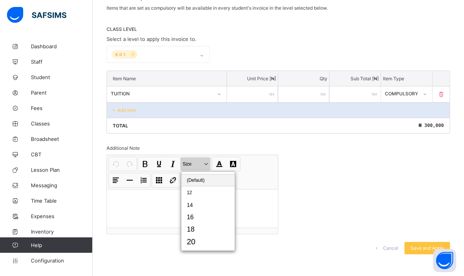
click at [203, 161] on button "Size Size" at bounding box center [195, 163] width 30 height 13
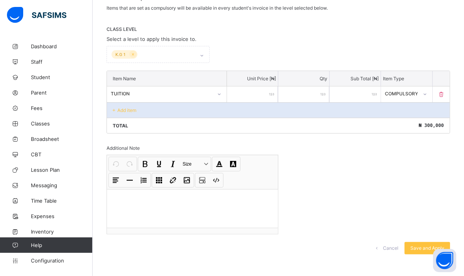
scroll to position [0, 0]
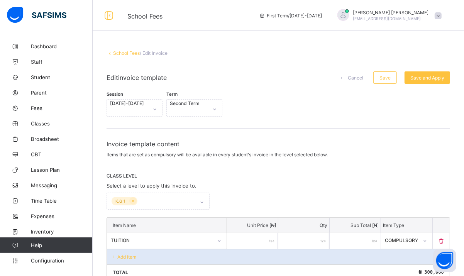
click at [441, 14] on span at bounding box center [437, 15] width 7 height 7
click at [250, 24] on div "School Fees First Term / [DATE]-[DATE] [PERSON_NAME] [EMAIL_ADDRESS][DOMAIN_NAM…" at bounding box center [232, 15] width 464 height 31
click at [132, 196] on div "K.G 1" at bounding box center [157, 201] width 103 height 17
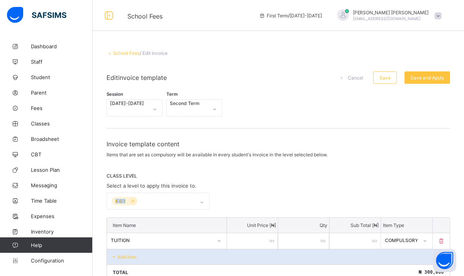
click at [132, 196] on div "K.G 1" at bounding box center [157, 201] width 103 height 17
click at [134, 197] on div "K.G 1" at bounding box center [157, 201] width 103 height 17
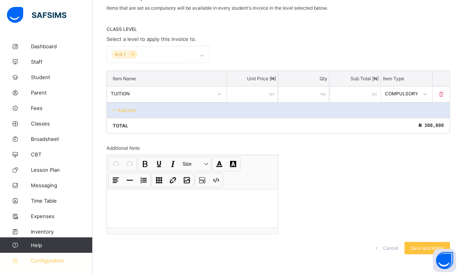
click at [54, 261] on span "Configuration" at bounding box center [61, 260] width 61 height 6
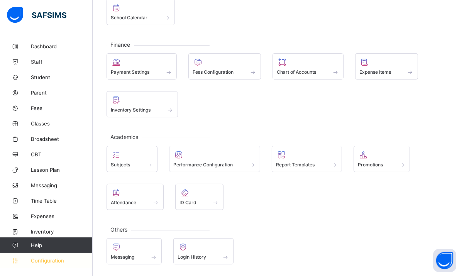
scroll to position [103, 0]
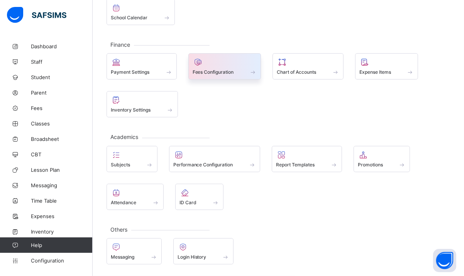
click at [228, 59] on div at bounding box center [225, 61] width 64 height 9
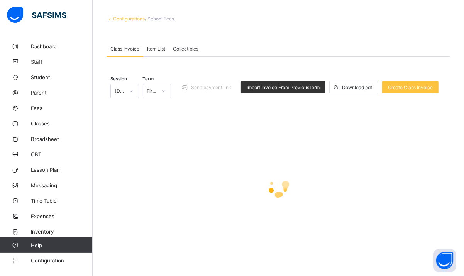
scroll to position [34, 0]
click at [166, 92] on icon at bounding box center [163, 92] width 5 height 8
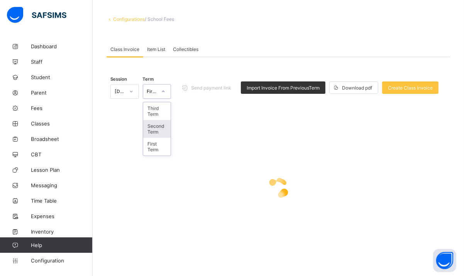
click at [162, 128] on div "Second Term" at bounding box center [157, 129] width 28 height 18
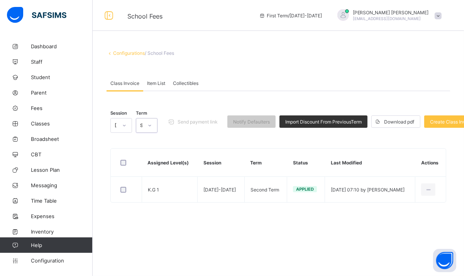
scroll to position [0, 0]
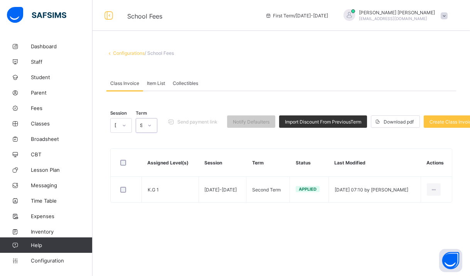
click at [128, 90] on div "Class Invoice" at bounding box center [124, 82] width 37 height 15
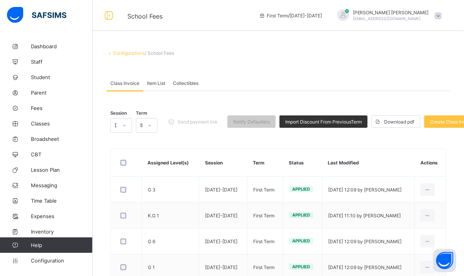
scroll to position [156, 0]
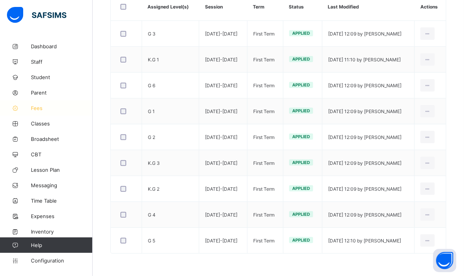
click at [35, 107] on span "Fees" at bounding box center [62, 108] width 62 height 6
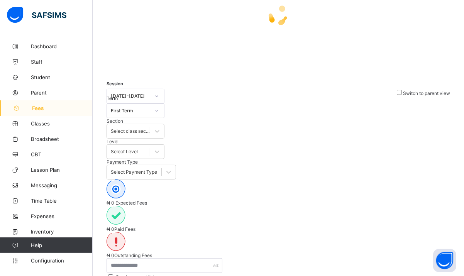
scroll to position [9, 0]
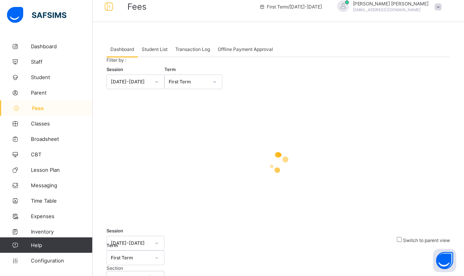
click at [192, 89] on div "Session [DATE]-[DATE] Term First Term" at bounding box center [277, 78] width 343 height 22
click at [195, 85] on div "First Term" at bounding box center [188, 82] width 39 height 6
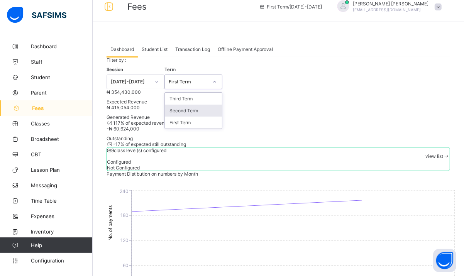
click at [186, 117] on div "Second Term" at bounding box center [193, 111] width 57 height 12
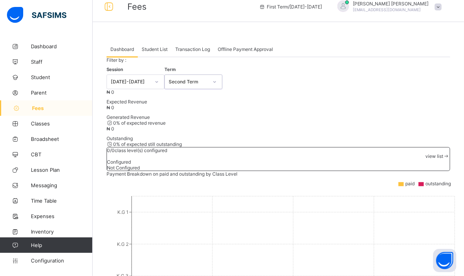
click at [160, 53] on div "Student List" at bounding box center [155, 48] width 34 height 15
click at [59, 265] on link "Configuration" at bounding box center [46, 260] width 92 height 15
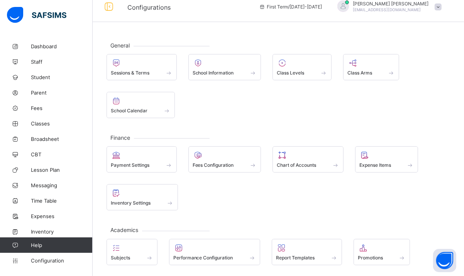
scroll to position [103, 0]
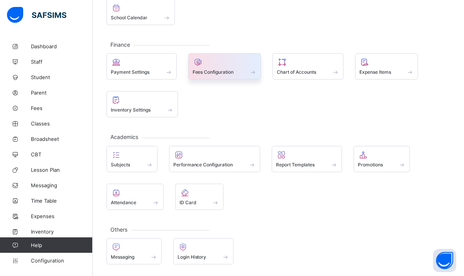
click at [203, 77] on div "Fees Configuration" at bounding box center [224, 66] width 73 height 26
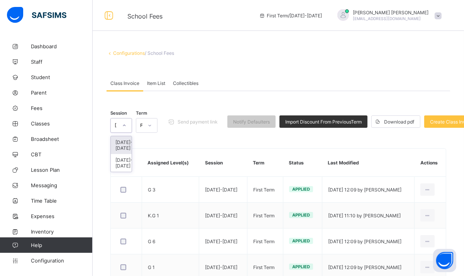
click at [115, 130] on div "[DATE]-[DATE]" at bounding box center [114, 125] width 6 height 11
click at [145, 127] on div at bounding box center [149, 125] width 13 height 12
click at [145, 164] on div "Second Term" at bounding box center [146, 163] width 21 height 18
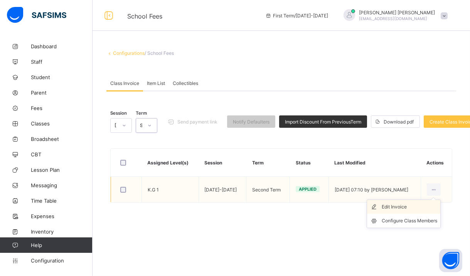
click at [397, 206] on div "Edit Invoice" at bounding box center [410, 207] width 56 height 8
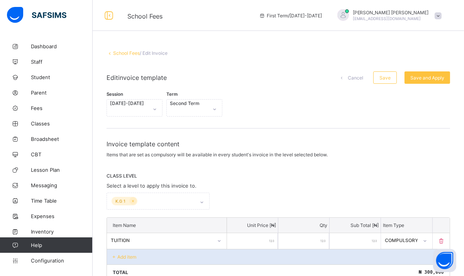
scroll to position [147, 0]
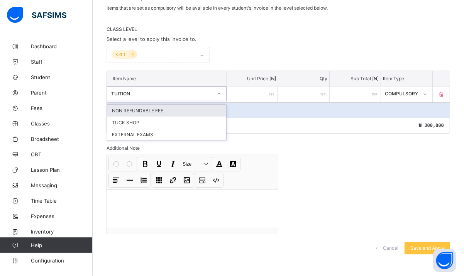
click at [163, 91] on div "TUITION" at bounding box center [161, 94] width 101 height 6
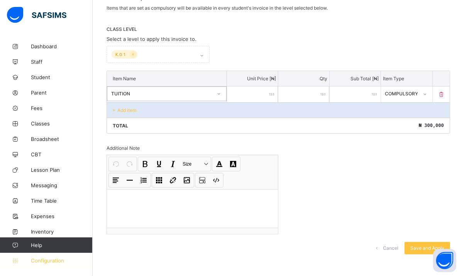
click at [41, 261] on span "Configuration" at bounding box center [61, 260] width 61 height 6
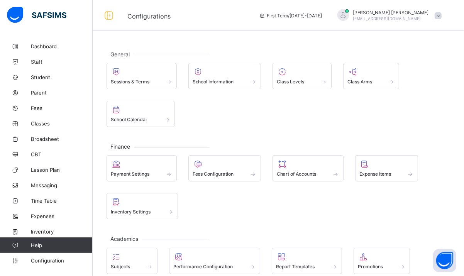
click at [441, 16] on span at bounding box center [437, 15] width 7 height 7
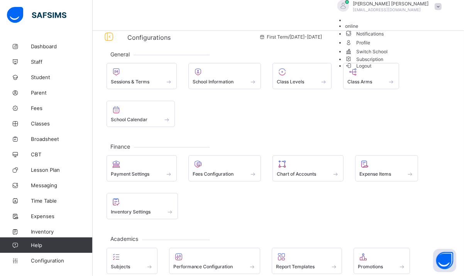
click at [372, 70] on span "Logout" at bounding box center [358, 66] width 27 height 8
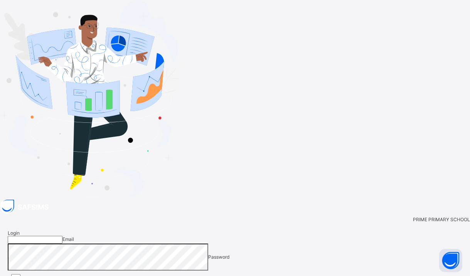
type input "**********"
